Goal: Download file/media

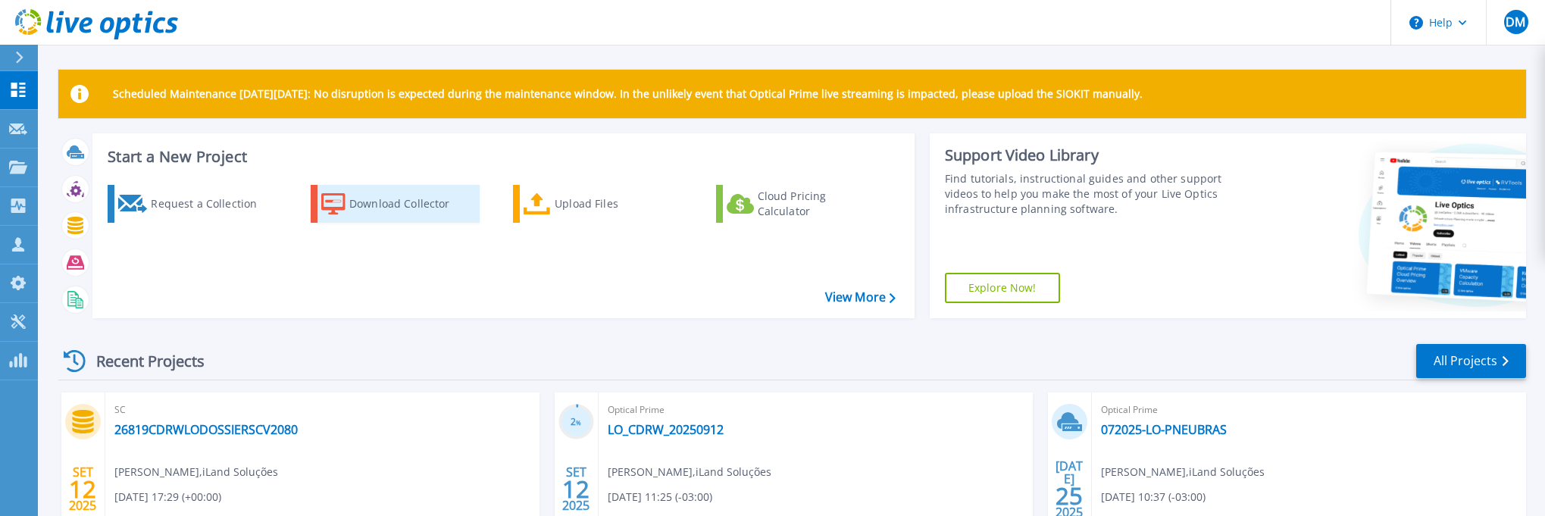
click at [393, 203] on div "Download Collector" at bounding box center [409, 204] width 121 height 30
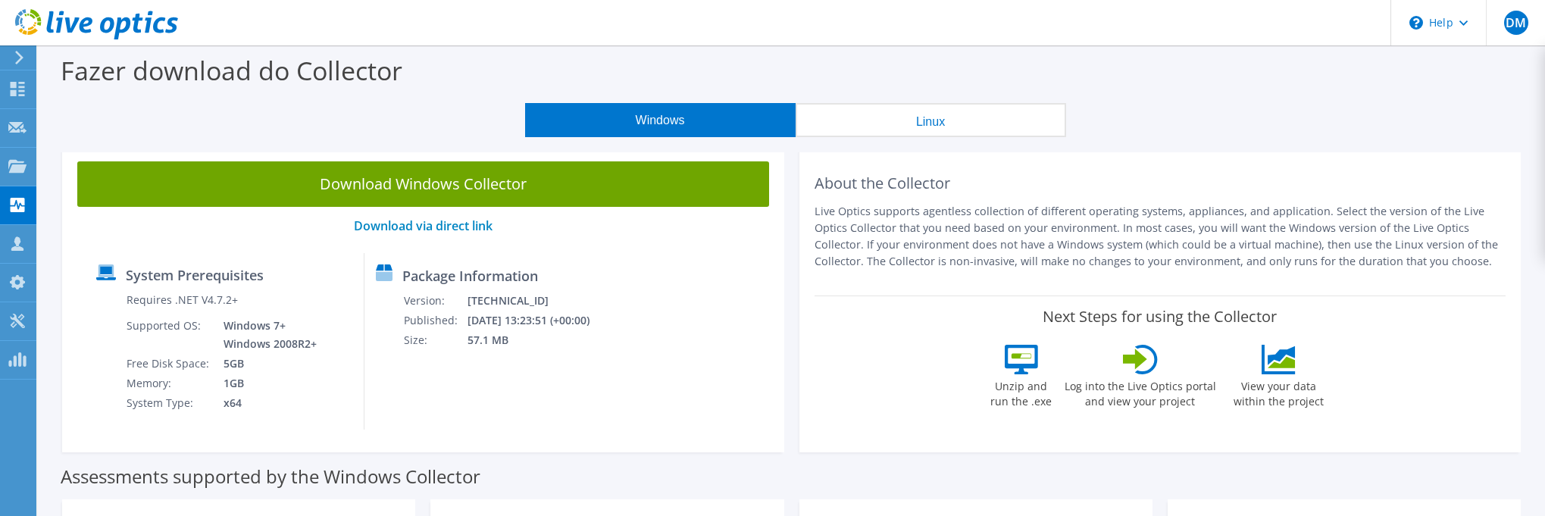
click at [434, 186] on link "Download Windows Collector" at bounding box center [423, 183] width 692 height 45
click at [18, 30] on icon at bounding box center [96, 24] width 163 height 31
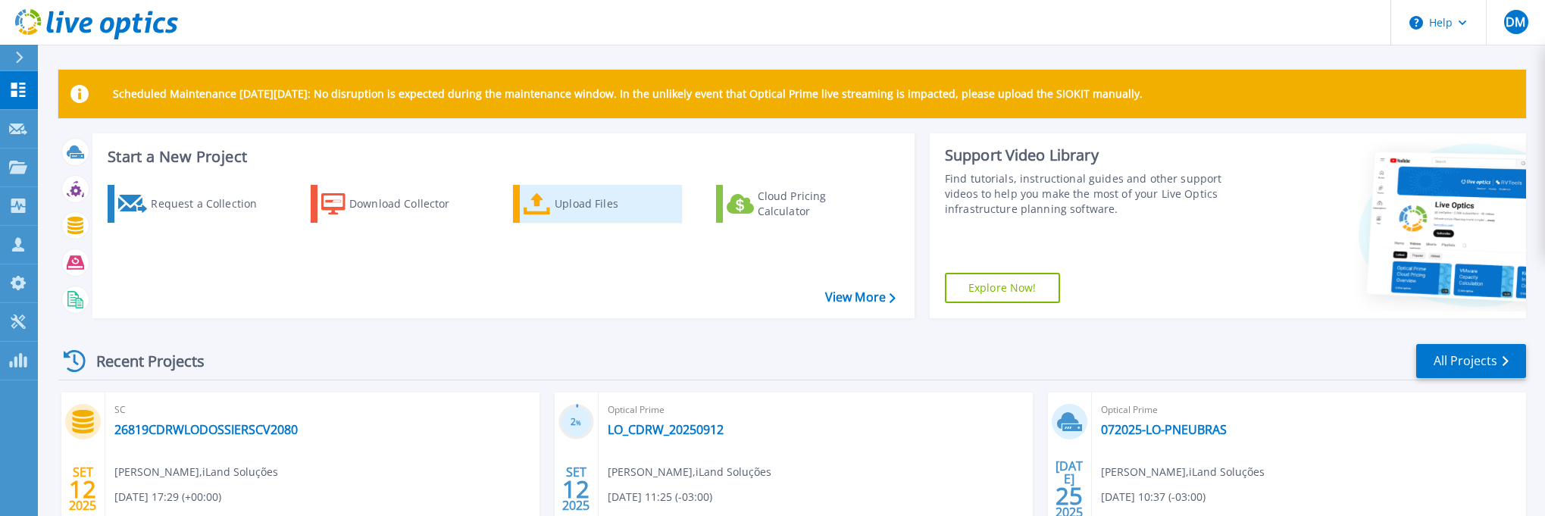
click at [577, 207] on div "Upload Files" at bounding box center [615, 204] width 121 height 30
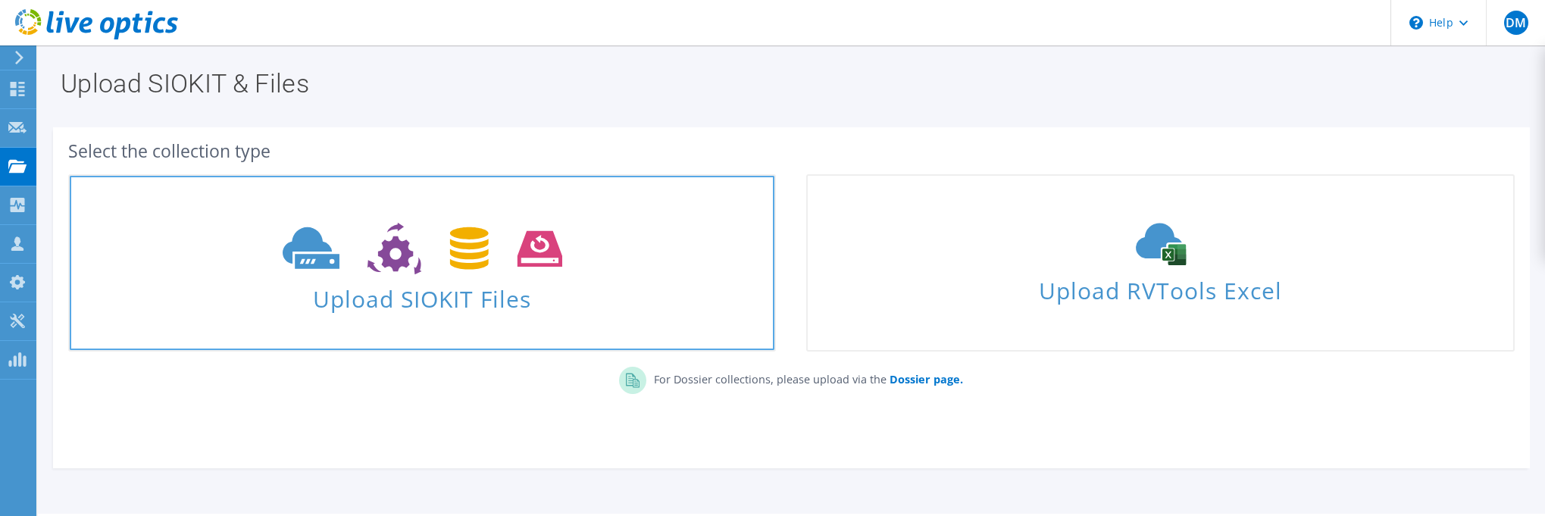
click at [447, 287] on span "Upload SIOKIT Files" at bounding box center [422, 294] width 705 height 33
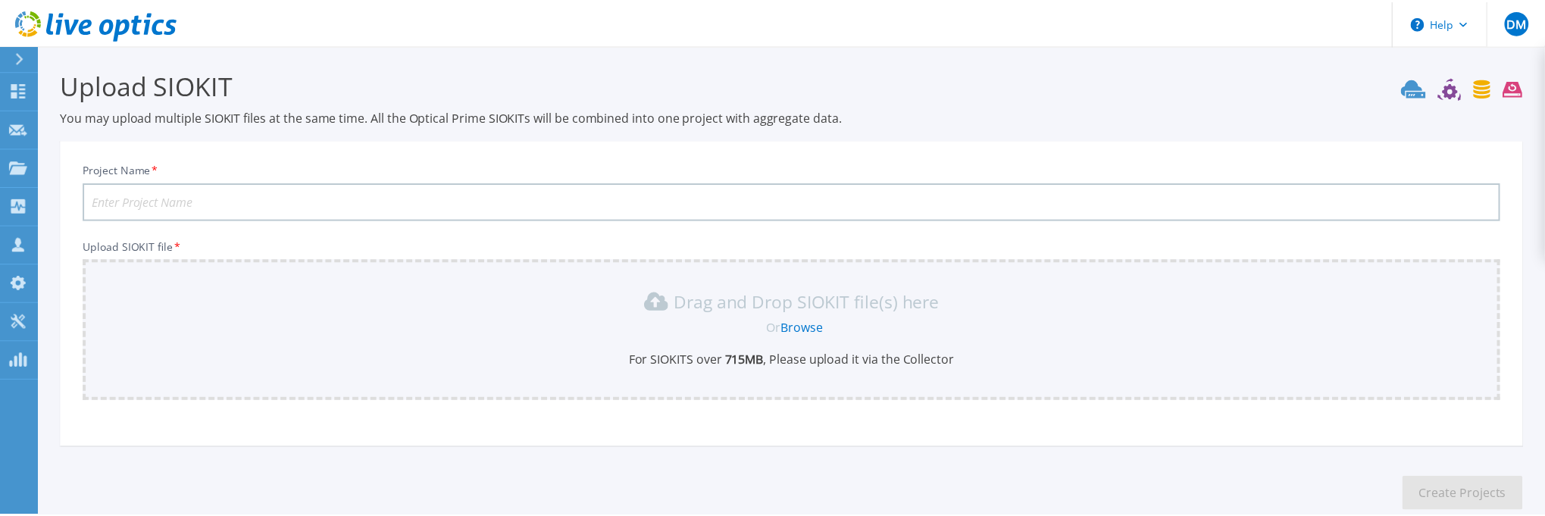
scroll to position [88, 0]
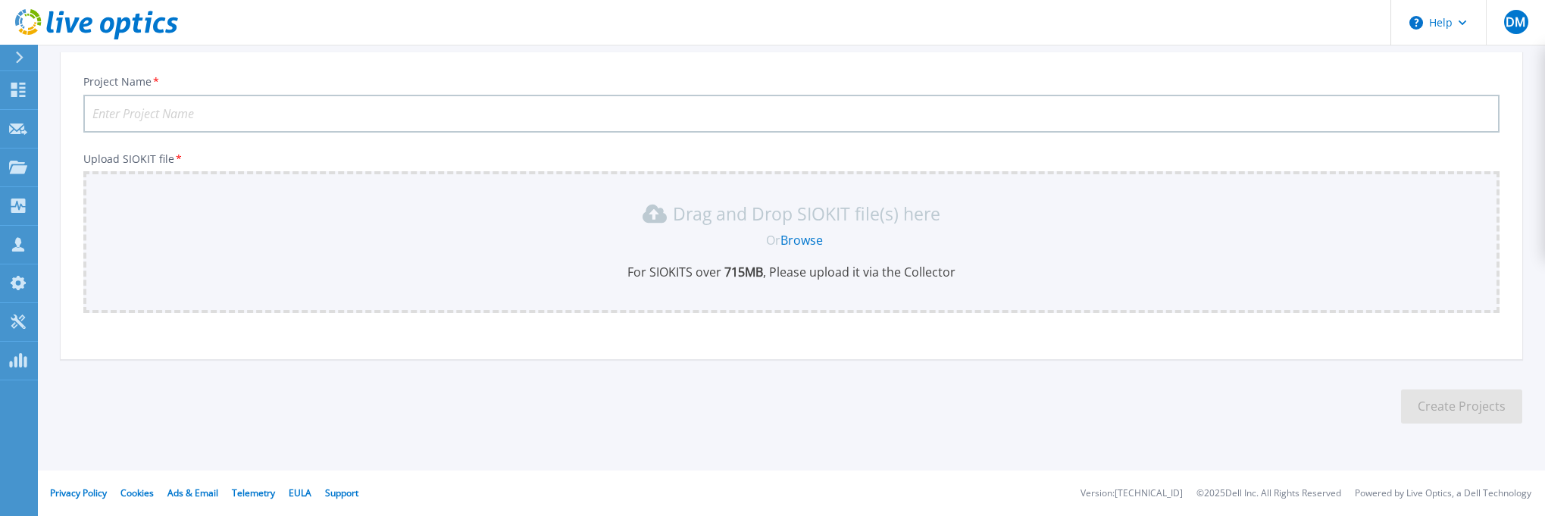
click at [802, 245] on link "Browse" at bounding box center [802, 240] width 42 height 17
